Goal: Transaction & Acquisition: Book appointment/travel/reservation

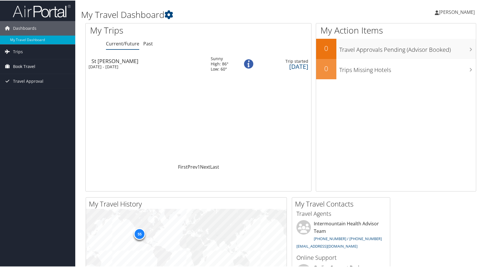
click at [22, 68] on span "Book Travel" at bounding box center [24, 66] width 22 height 14
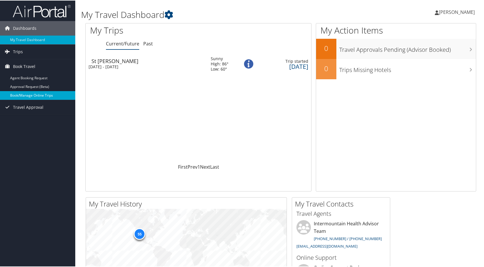
click at [22, 93] on link "Book/Manage Online Trips" at bounding box center [37, 95] width 75 height 9
